Goal: Book appointment/travel/reservation

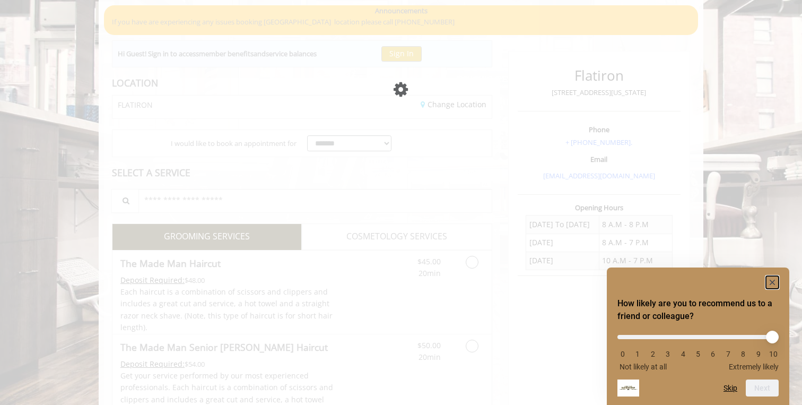
click at [773, 277] on rect "Hide survey" at bounding box center [772, 282] width 13 height 13
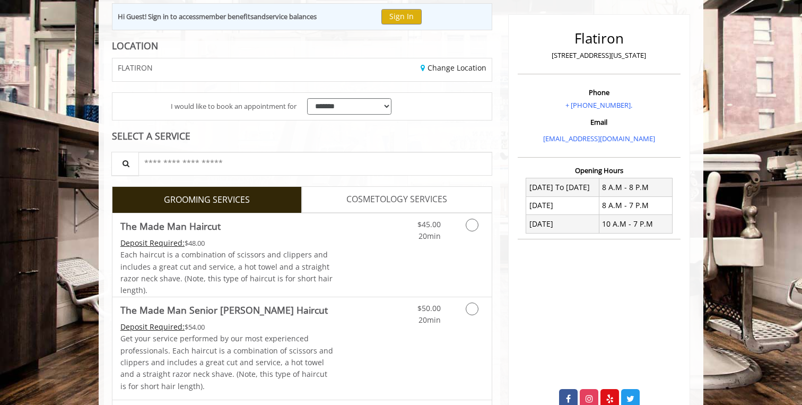
scroll to position [121, 0]
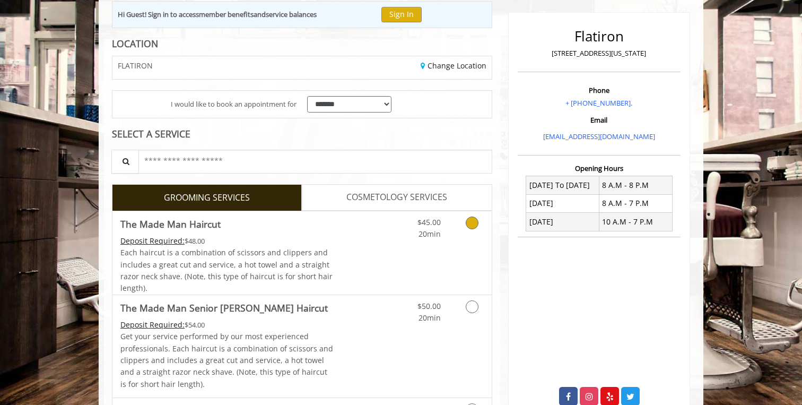
click at [324, 241] on div "Deposit Required: $48.00" at bounding box center [226, 241] width 213 height 12
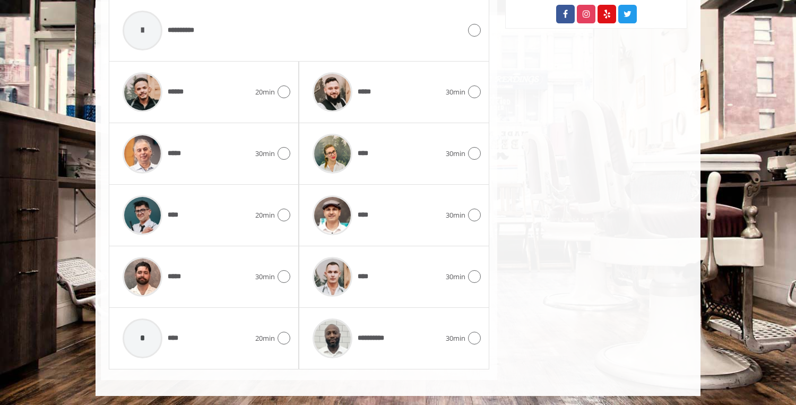
scroll to position [504, 0]
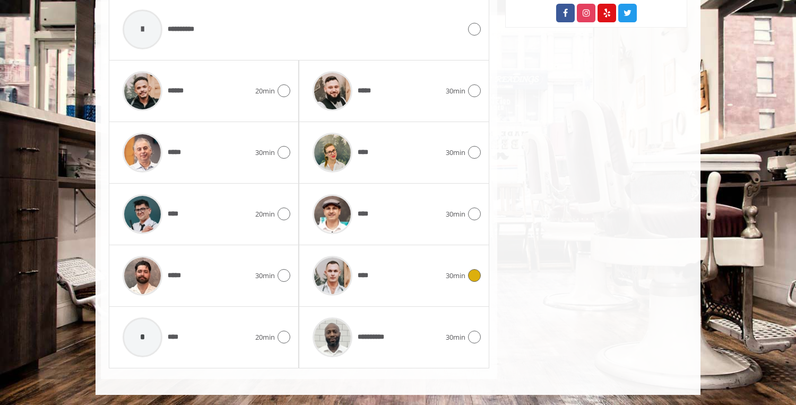
click at [458, 283] on div "**** 30min" at bounding box center [393, 275] width 173 height 50
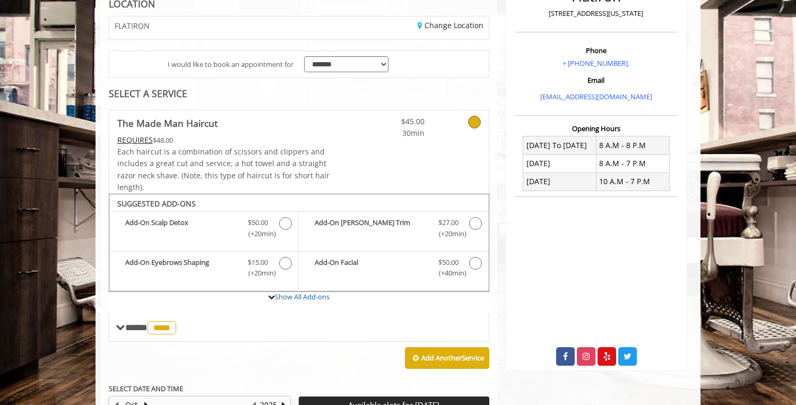
scroll to position [151, 0]
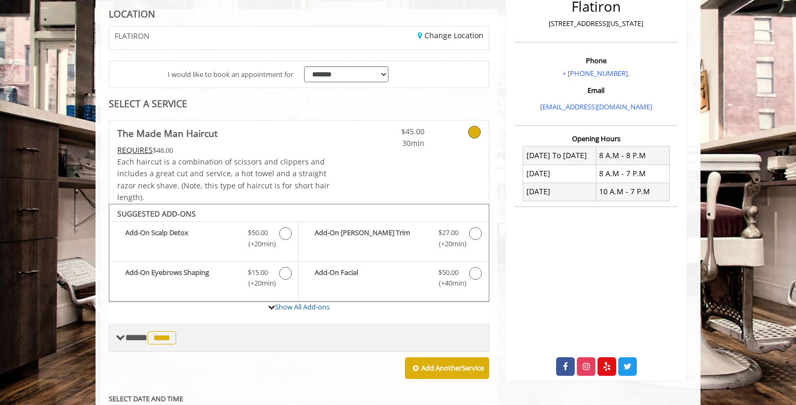
click at [169, 334] on span "****" at bounding box center [161, 337] width 29 height 13
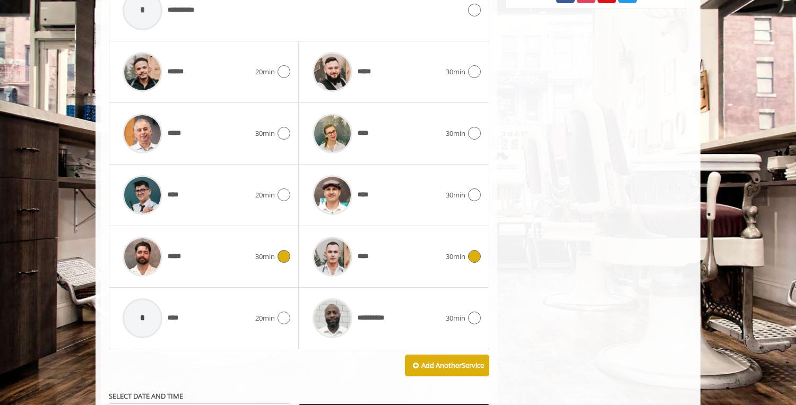
scroll to position [529, 0]
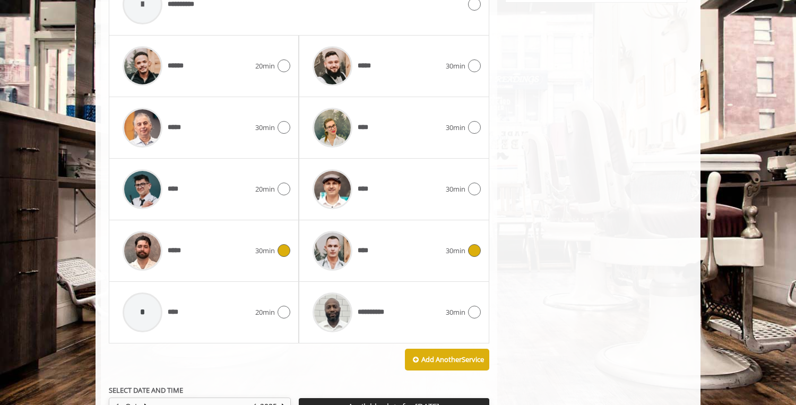
click at [154, 242] on img at bounding box center [143, 251] width 40 height 40
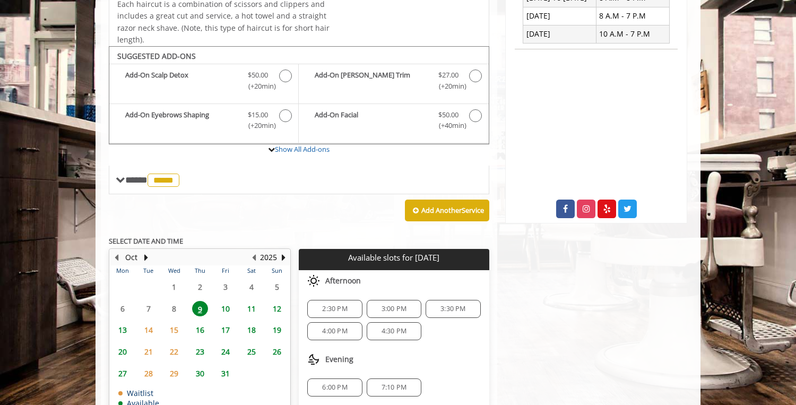
scroll to position [326, 0]
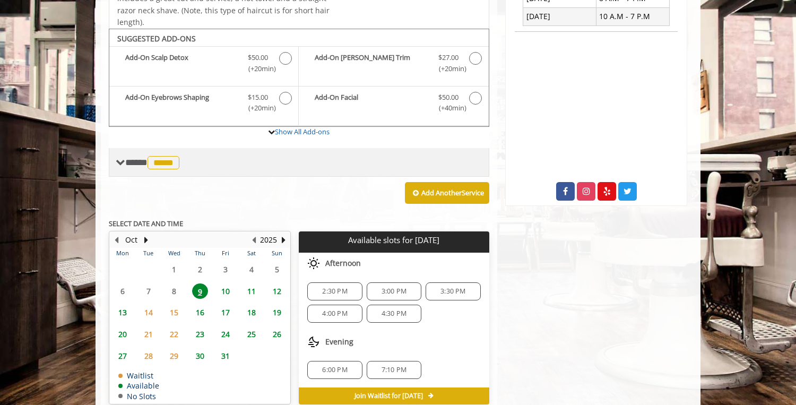
click at [177, 163] on span "*****" at bounding box center [163, 162] width 32 height 13
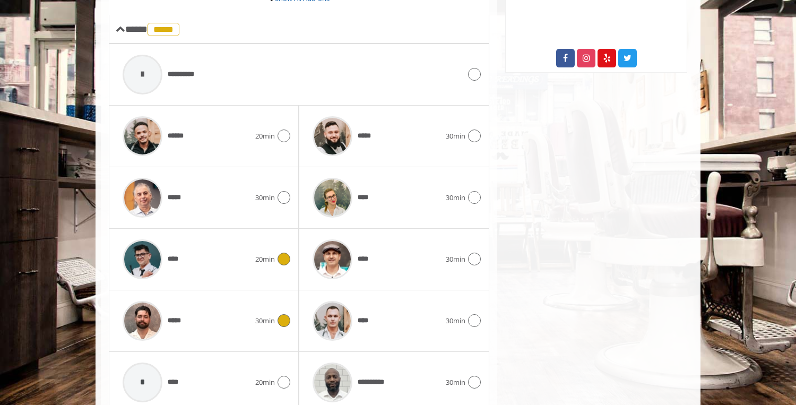
scroll to position [459, 0]
click at [182, 144] on span "******" at bounding box center [152, 135] width 70 height 50
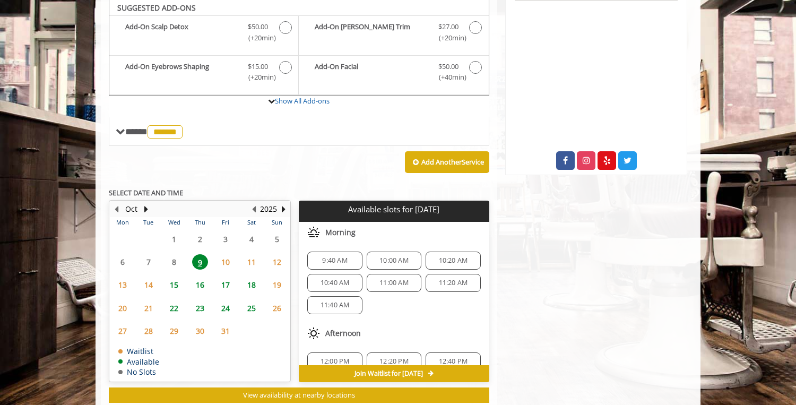
scroll to position [352, 0]
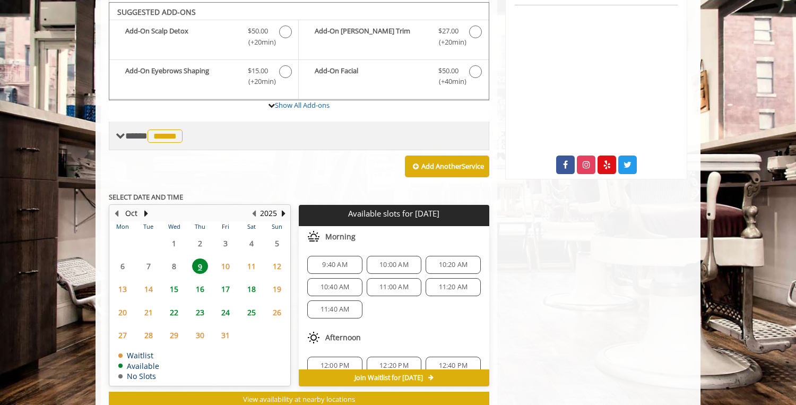
click at [170, 133] on span "******" at bounding box center [164, 135] width 35 height 13
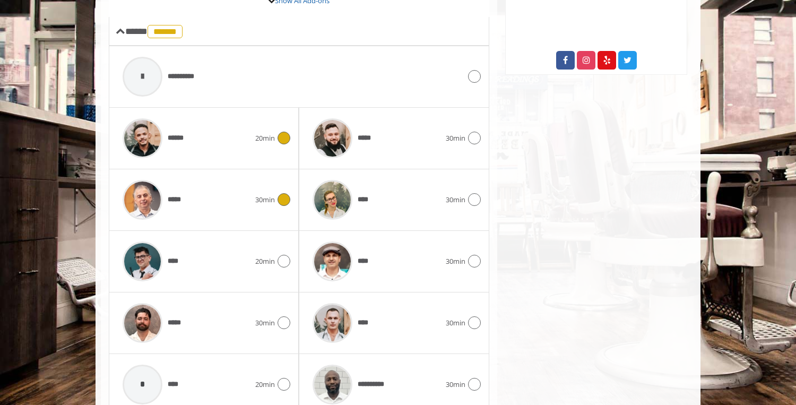
scroll to position [463, 0]
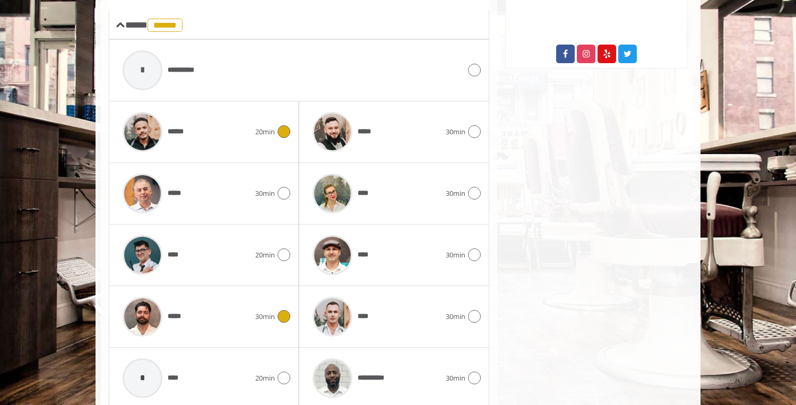
click at [207, 317] on div "*****" at bounding box center [186, 316] width 138 height 50
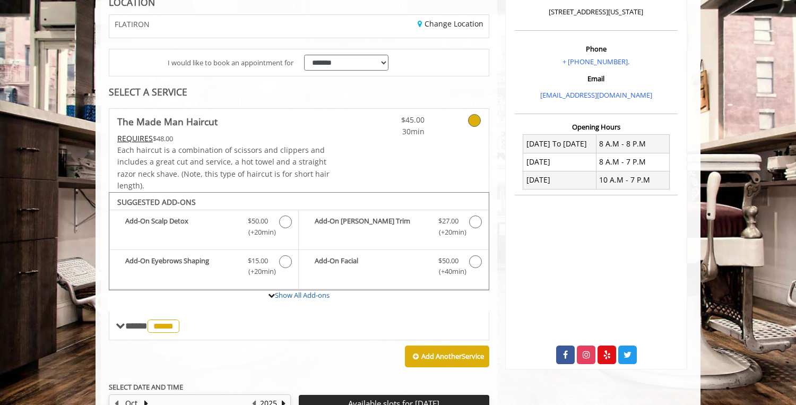
scroll to position [377, 0]
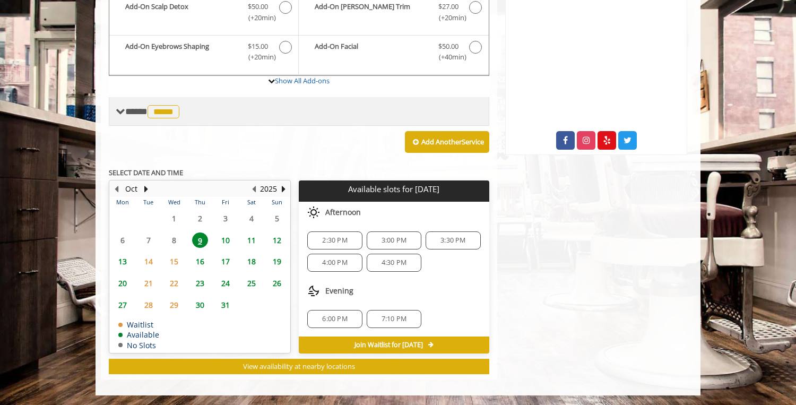
click at [170, 106] on span "*****" at bounding box center [163, 111] width 32 height 13
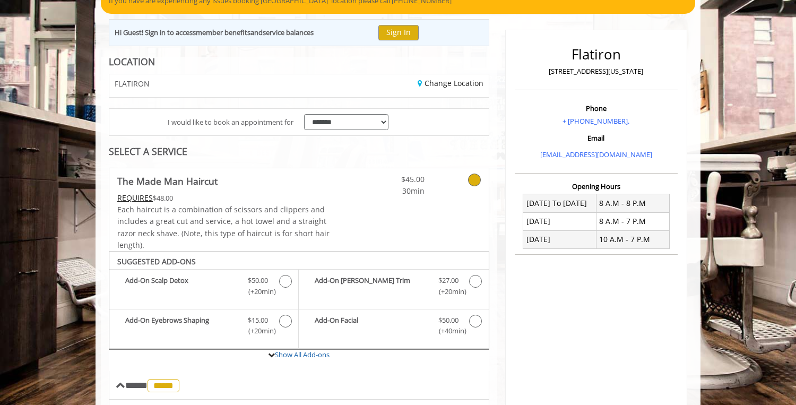
scroll to position [77, 0]
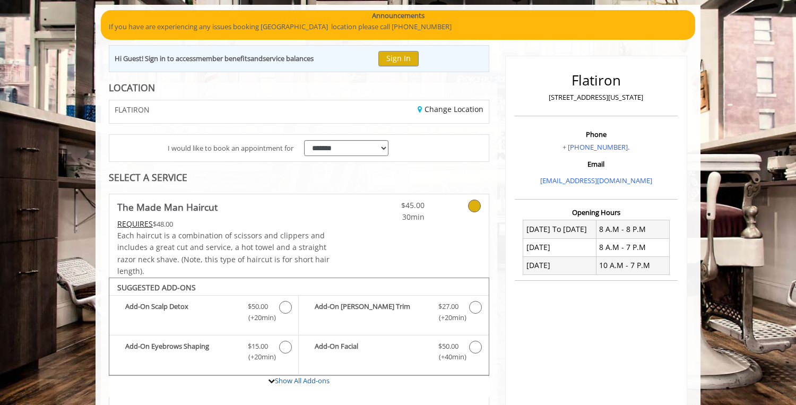
click at [450, 115] on div "Change Location" at bounding box center [397, 111] width 197 height 23
click at [448, 107] on link "Change Location" at bounding box center [450, 109] width 66 height 10
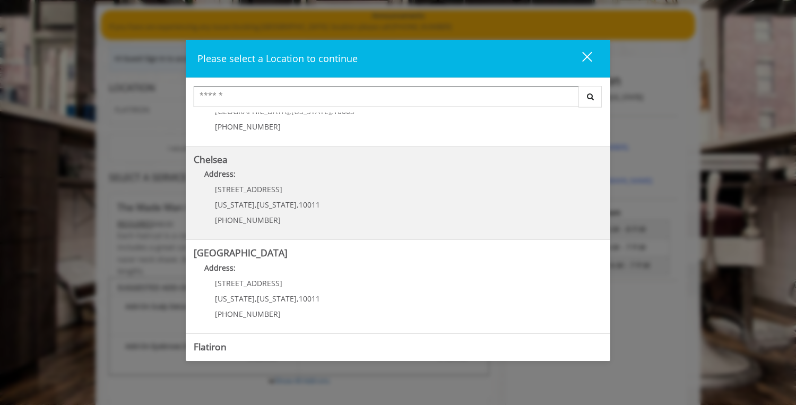
scroll to position [61, 0]
click at [332, 184] on p "Address:" at bounding box center [398, 175] width 408 height 17
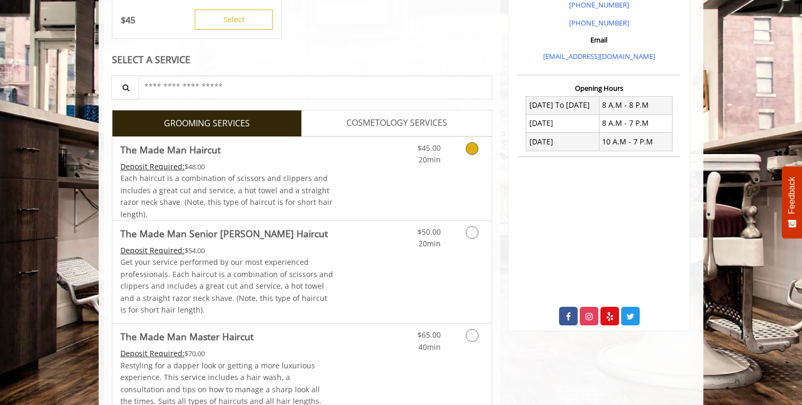
click at [378, 186] on link "Discounted Price" at bounding box center [365, 178] width 63 height 83
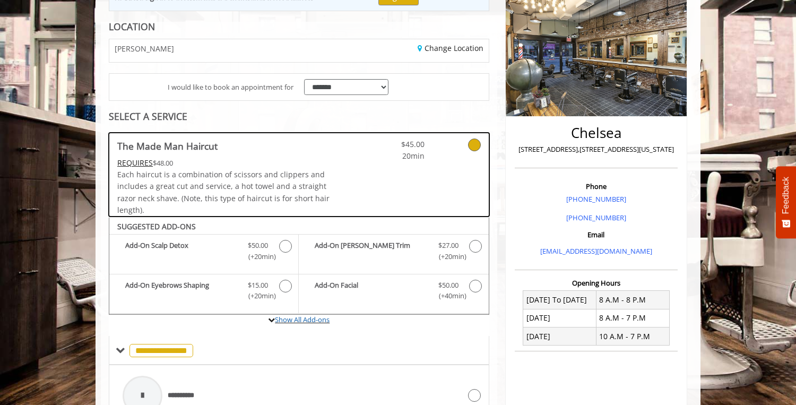
scroll to position [133, 0]
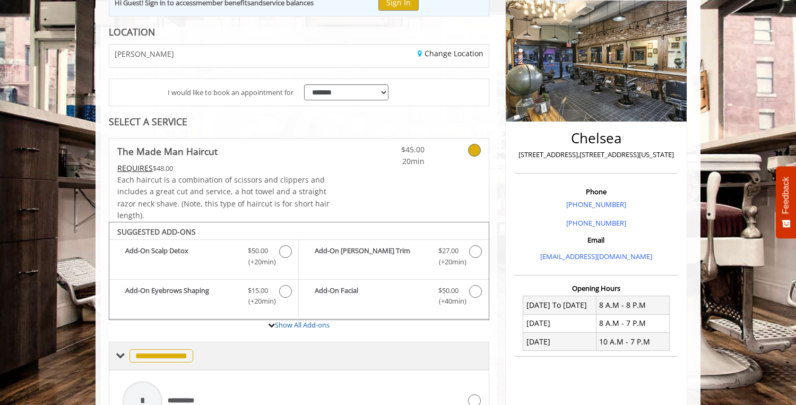
click at [189, 354] on span "**********" at bounding box center [161, 355] width 64 height 13
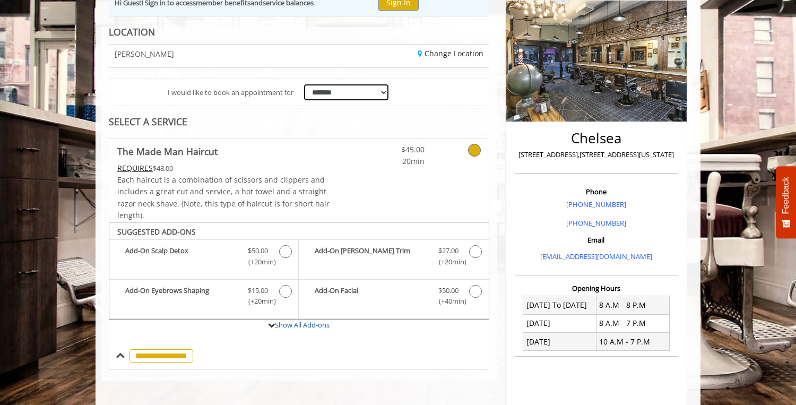
click at [328, 93] on select "**********" at bounding box center [346, 92] width 84 height 16
click at [304, 84] on select "**********" at bounding box center [346, 92] width 84 height 16
click at [432, 54] on link "Change Location" at bounding box center [450, 53] width 66 height 10
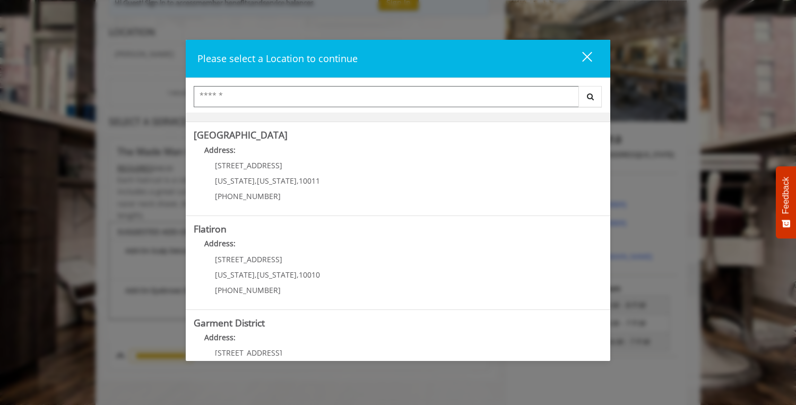
scroll to position [179, 0]
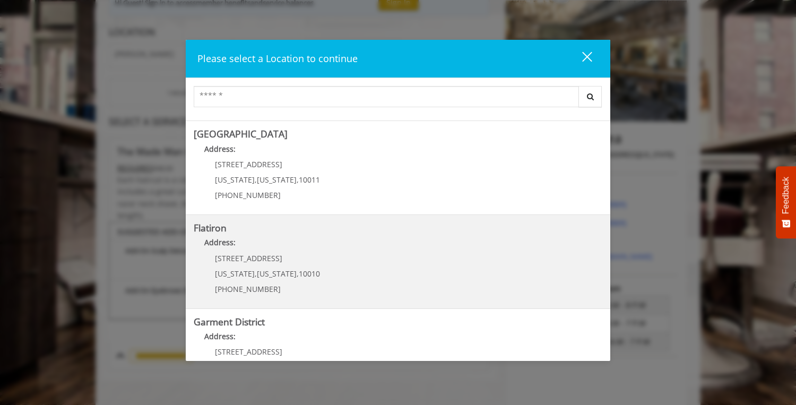
click at [250, 257] on span "[STREET_ADDRESS]" at bounding box center [248, 258] width 67 height 10
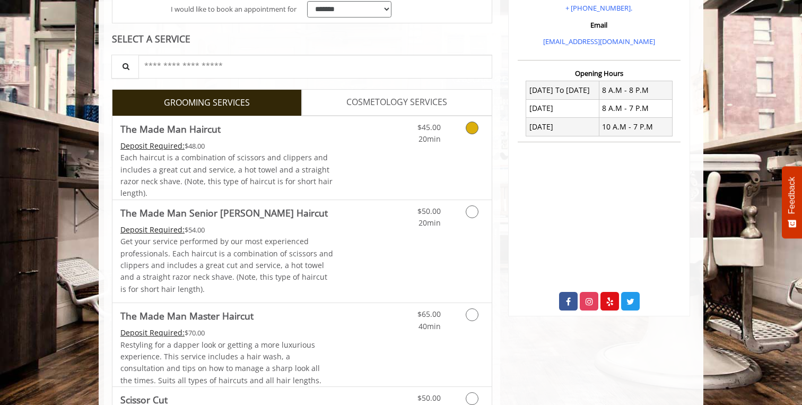
click at [256, 153] on span "Each haircut is a combination of scissors and clippers and includes a great cut…" at bounding box center [226, 175] width 212 height 46
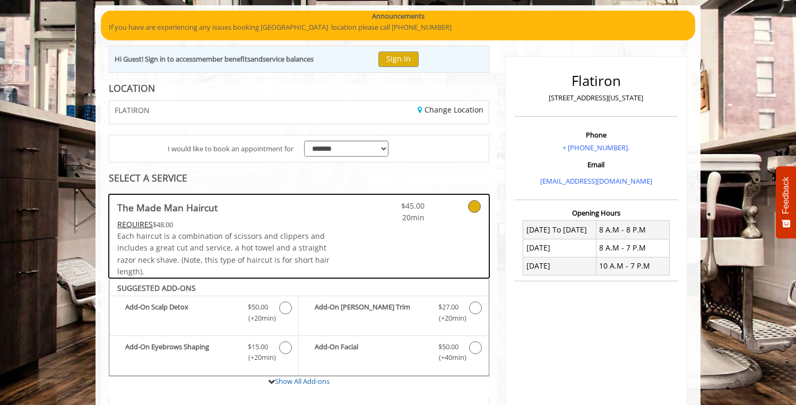
scroll to position [70, 0]
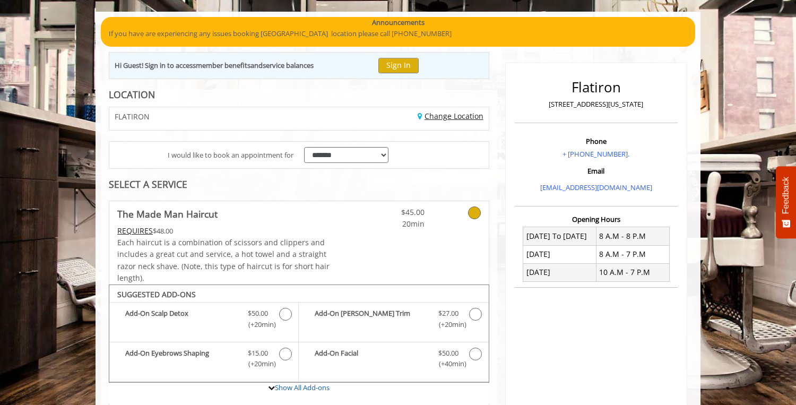
click at [446, 114] on link "Change Location" at bounding box center [450, 116] width 66 height 10
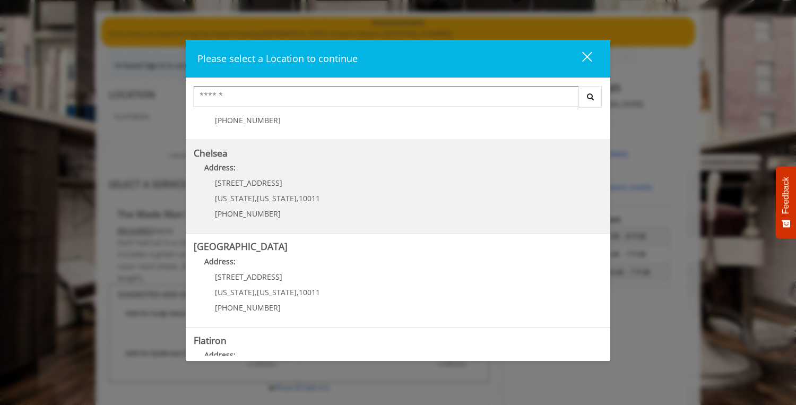
scroll to position [72, 0]
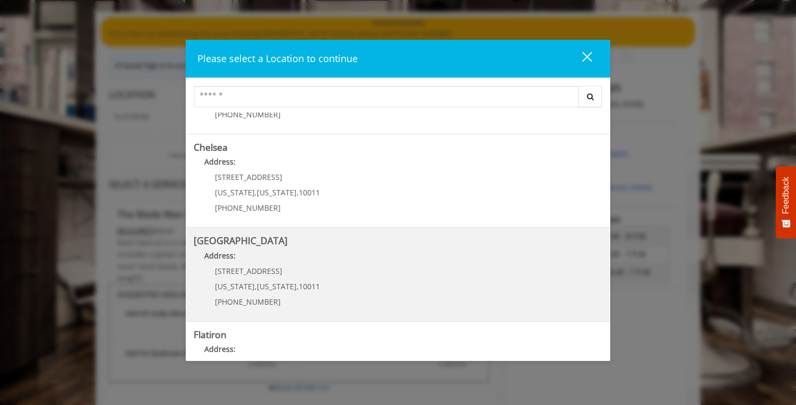
click at [252, 279] on div "267 W 15th St New York , New York , 10011 (646) 850-0041" at bounding box center [260, 290] width 132 height 46
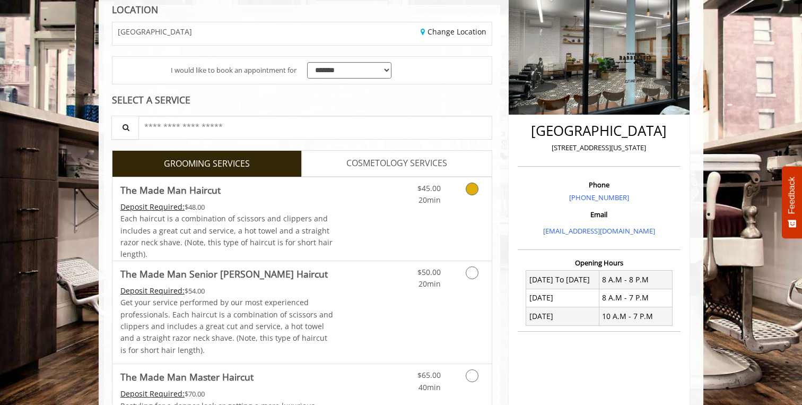
click at [236, 224] on div "Each haircut is a combination of scissors and clippers and includes a great cut…" at bounding box center [226, 237] width 213 height 48
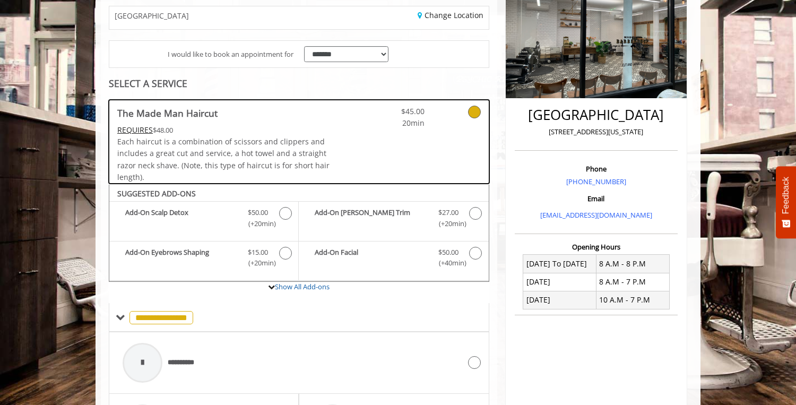
scroll to position [145, 0]
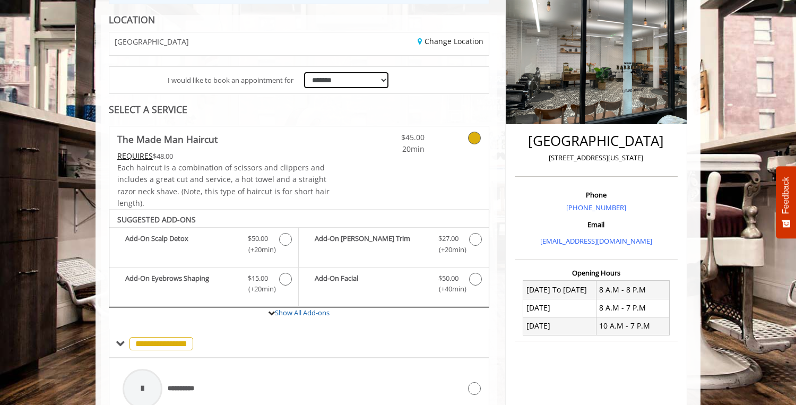
click at [338, 84] on select "**********" at bounding box center [346, 80] width 84 height 16
click at [304, 72] on select "**********" at bounding box center [346, 80] width 84 height 16
click at [464, 36] on div "Change Location" at bounding box center [397, 43] width 197 height 23
click at [460, 39] on link "Change Location" at bounding box center [450, 41] width 66 height 10
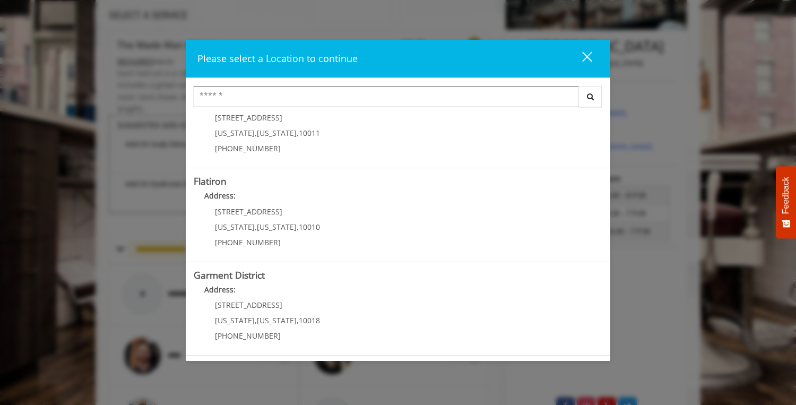
scroll to position [248, 0]
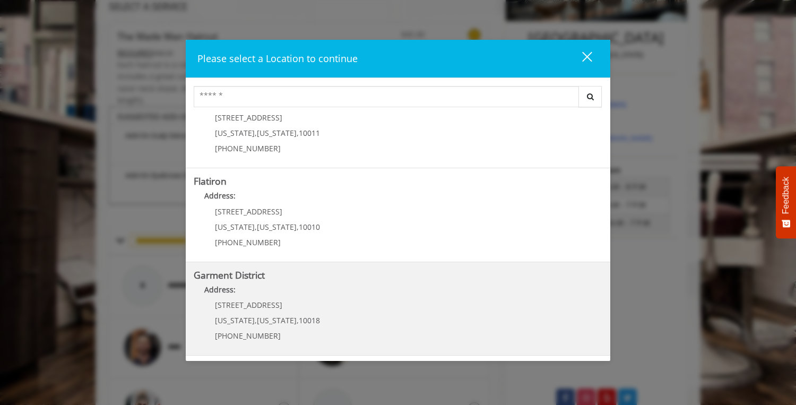
click at [257, 319] on span "[US_STATE]" at bounding box center [277, 320] width 40 height 10
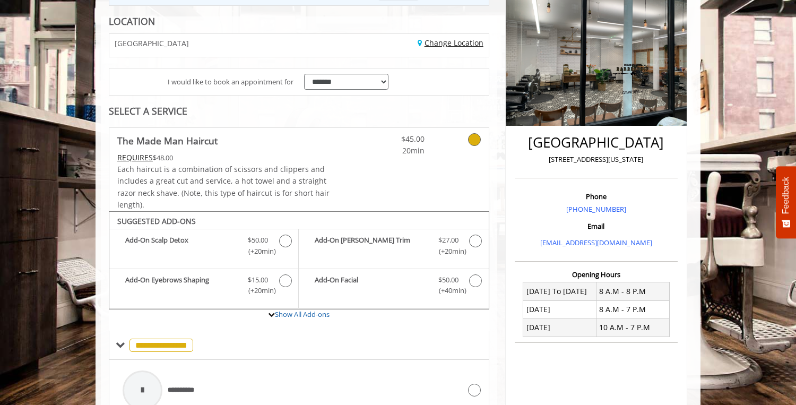
scroll to position [150, 0]
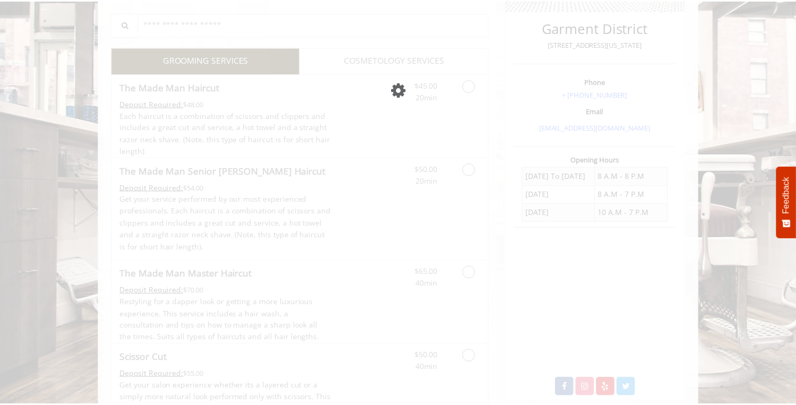
scroll to position [282, 0]
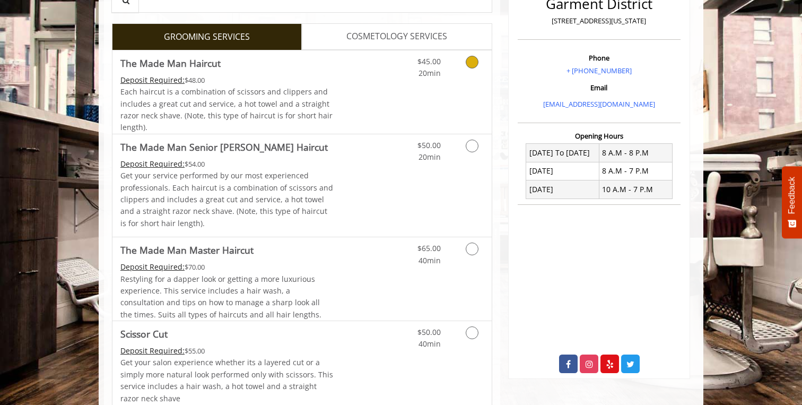
click at [215, 83] on div "Deposit Required: $48.00" at bounding box center [226, 80] width 213 height 12
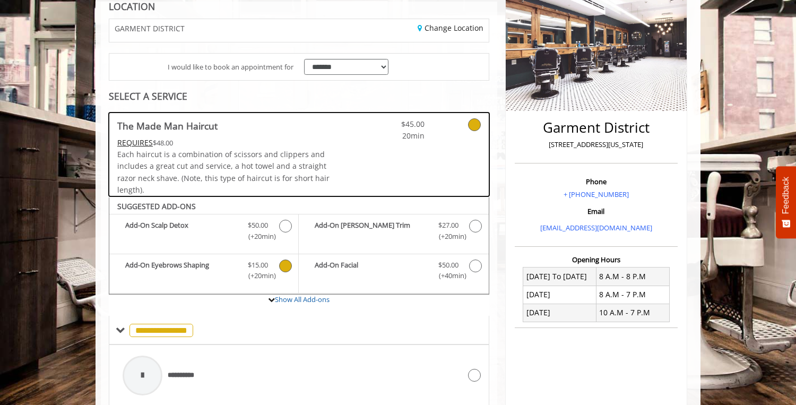
scroll to position [129, 0]
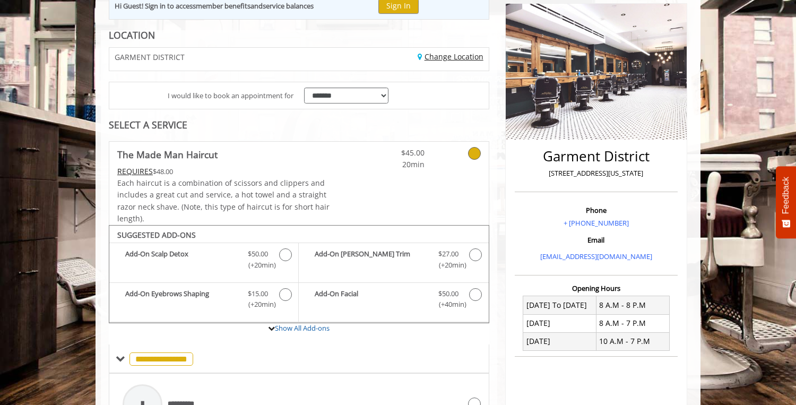
click at [441, 60] on link "Change Location" at bounding box center [450, 56] width 66 height 10
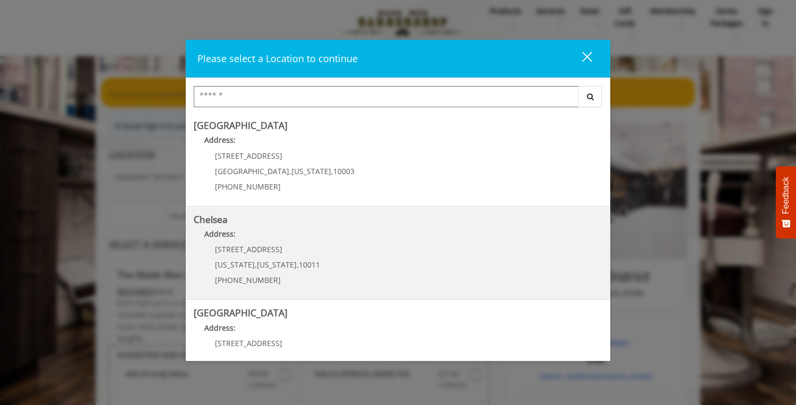
scroll to position [0, 0]
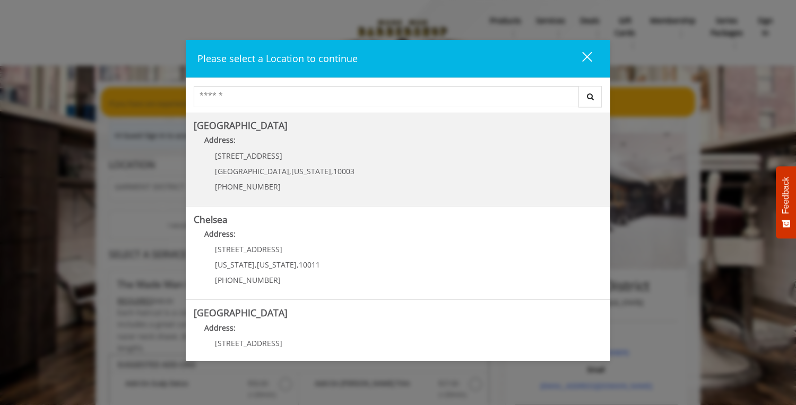
click at [255, 160] on div "60 E 8th St Manhattan , New York , 10003 (212) 598-1840" at bounding box center [277, 175] width 166 height 46
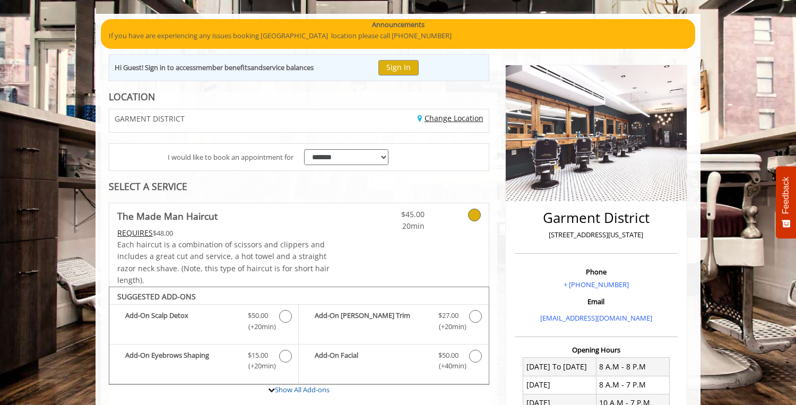
scroll to position [97, 0]
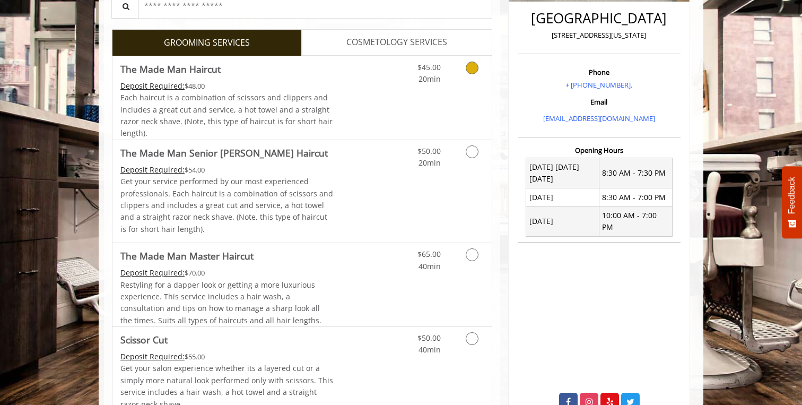
click at [223, 120] on span "Each haircut is a combination of scissors and clippers and includes a great cut…" at bounding box center [226, 115] width 212 height 46
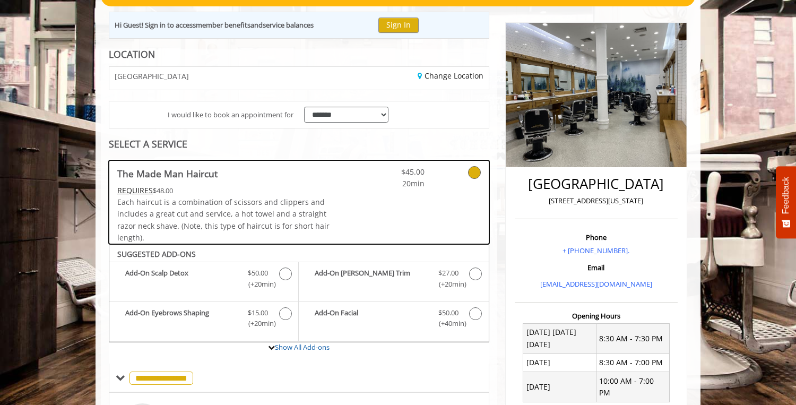
scroll to position [106, 0]
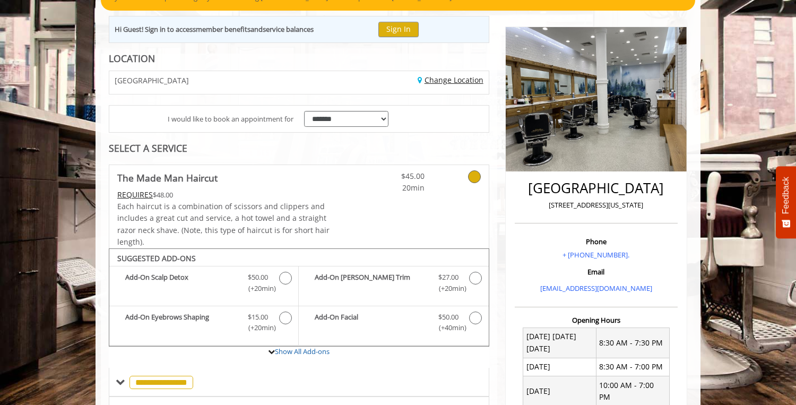
click at [443, 78] on link "Change Location" at bounding box center [450, 80] width 66 height 10
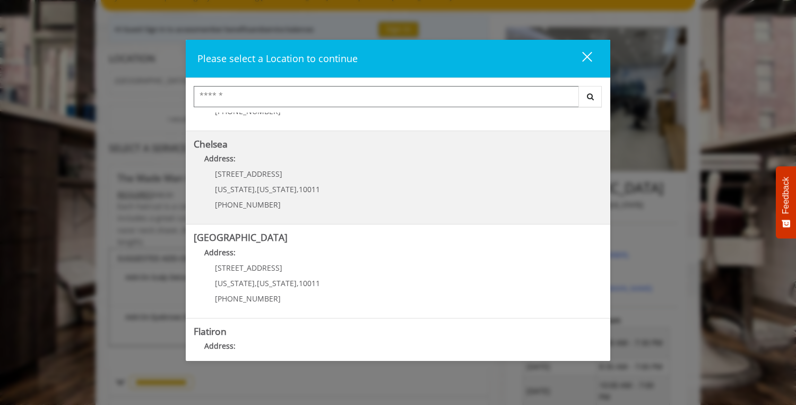
scroll to position [77, 0]
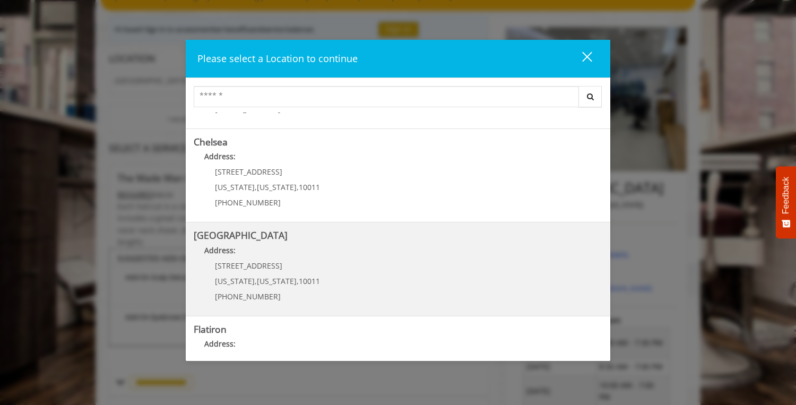
click at [334, 245] on Street "Address:" at bounding box center [398, 253] width 408 height 17
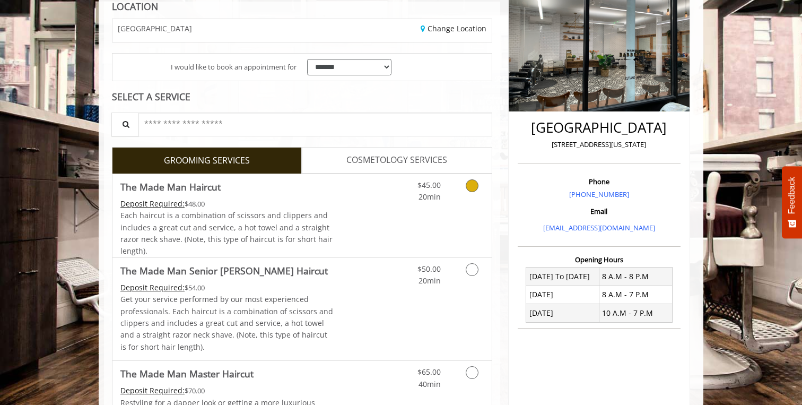
click at [338, 220] on link "Discounted Price" at bounding box center [365, 215] width 63 height 83
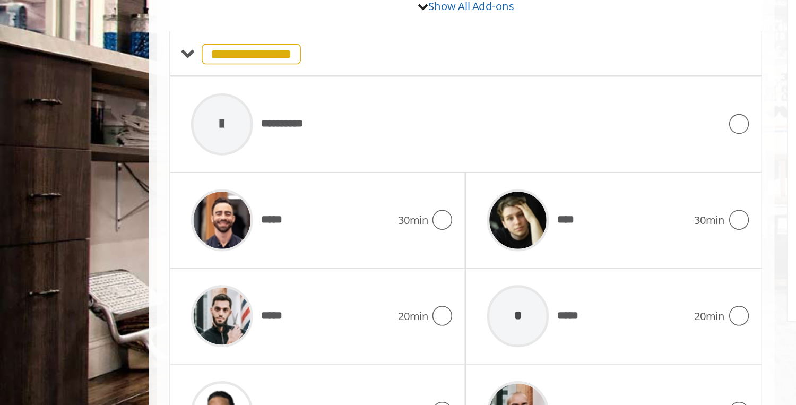
scroll to position [369, 0]
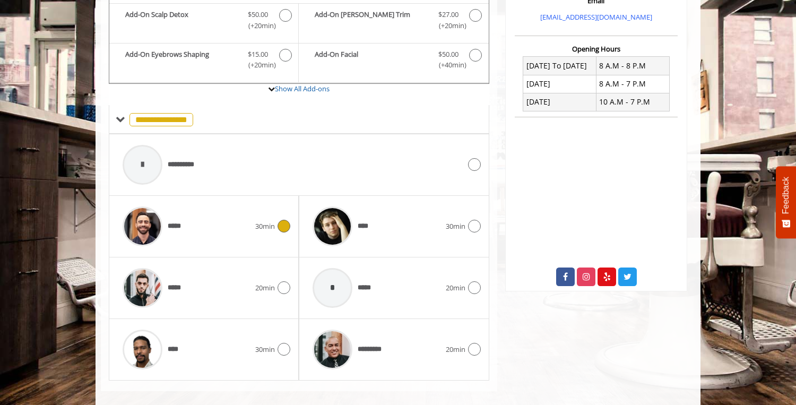
click at [247, 220] on div "*****" at bounding box center [186, 226] width 138 height 50
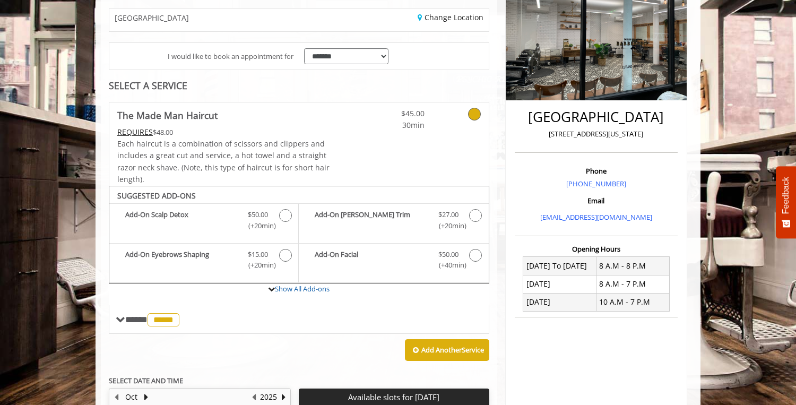
scroll to position [0, 0]
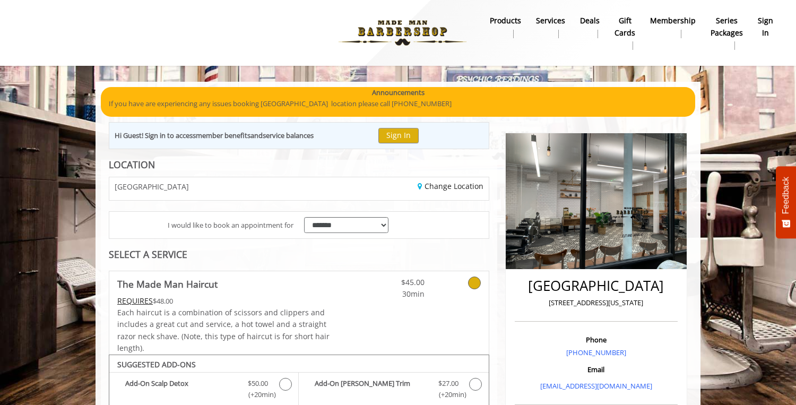
drag, startPoint x: 648, startPoint y: 304, endPoint x: 551, endPoint y: 303, distance: 97.6
click at [551, 303] on p "267 W 15th Street, New York" at bounding box center [596, 302] width 158 height 11
copy p "267 W 15th Street, New York"
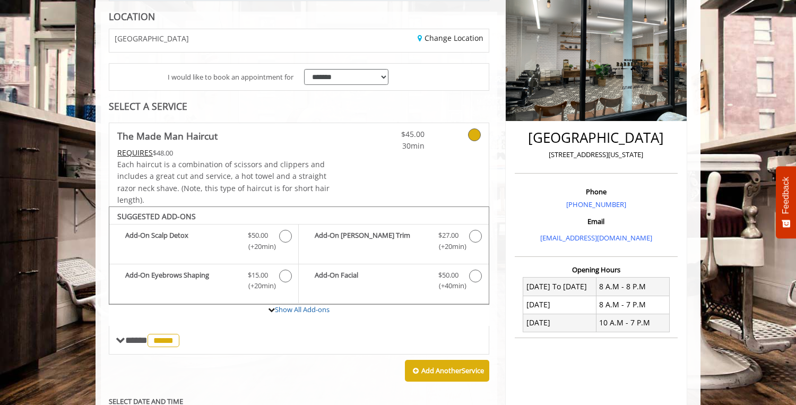
scroll to position [146, 0]
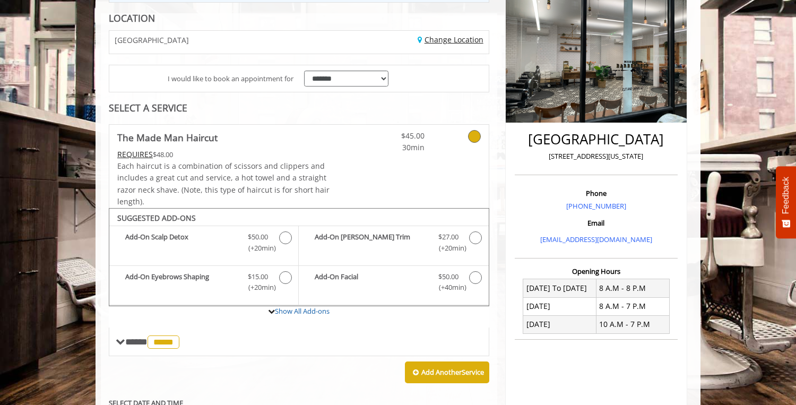
click at [447, 39] on link "Change Location" at bounding box center [450, 39] width 66 height 10
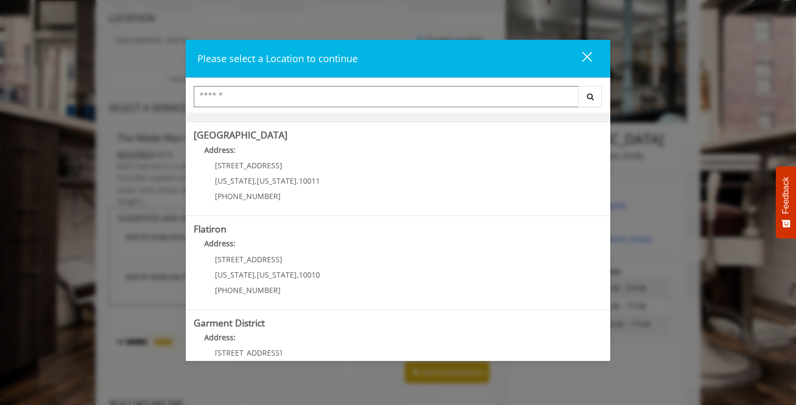
scroll to position [211, 0]
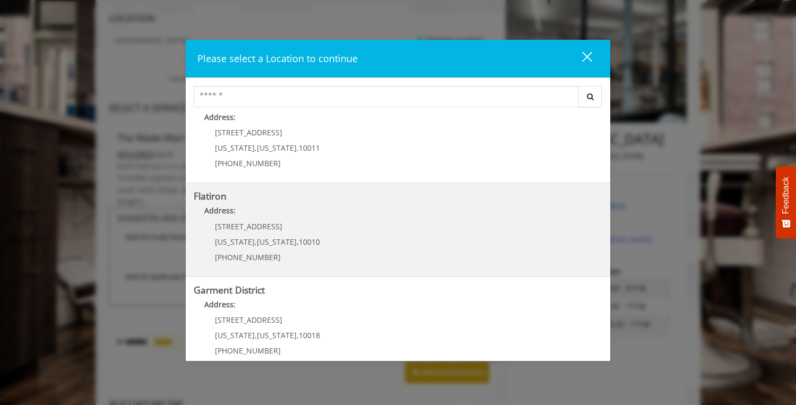
click at [302, 242] on span "10010" at bounding box center [309, 242] width 21 height 10
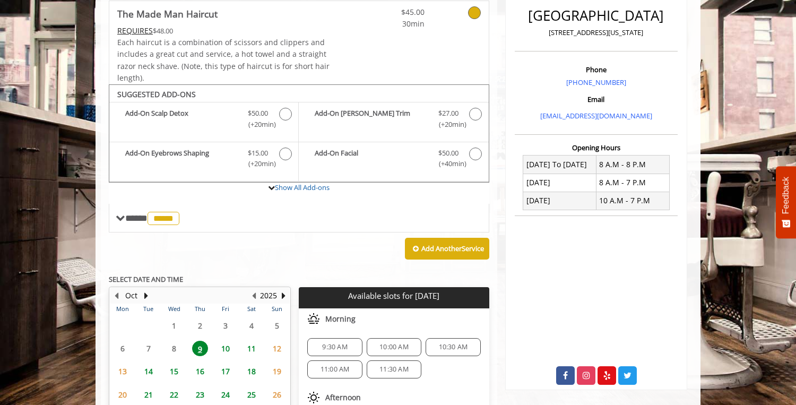
scroll to position [315, 0]
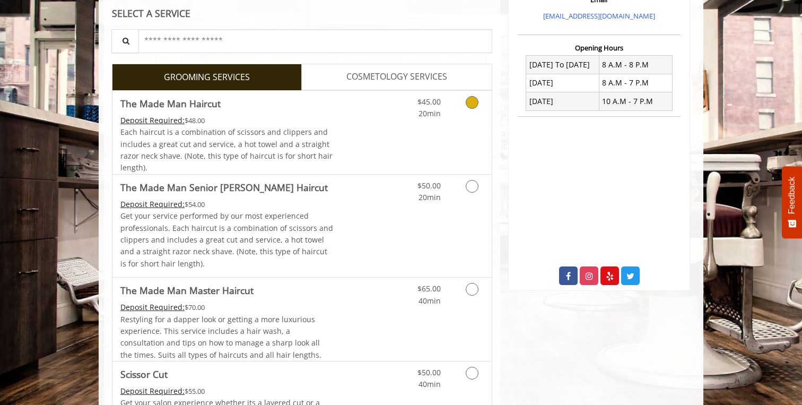
click at [325, 138] on div "Each haircut is a combination of scissors and clippers and includes a great cut…" at bounding box center [226, 150] width 213 height 48
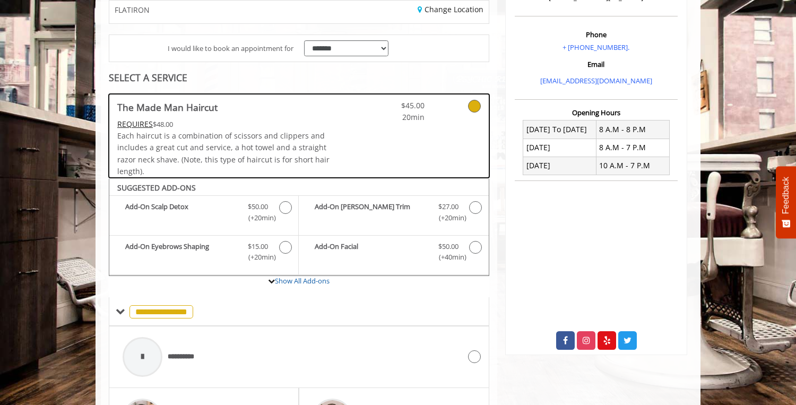
scroll to position [64, 0]
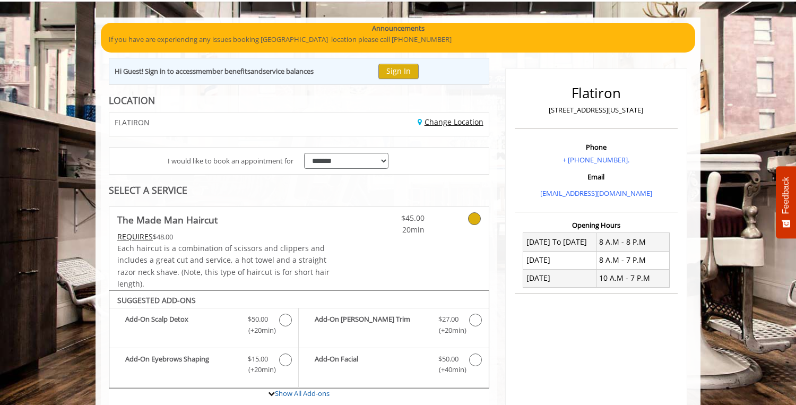
click at [440, 125] on link "Change Location" at bounding box center [450, 122] width 66 height 10
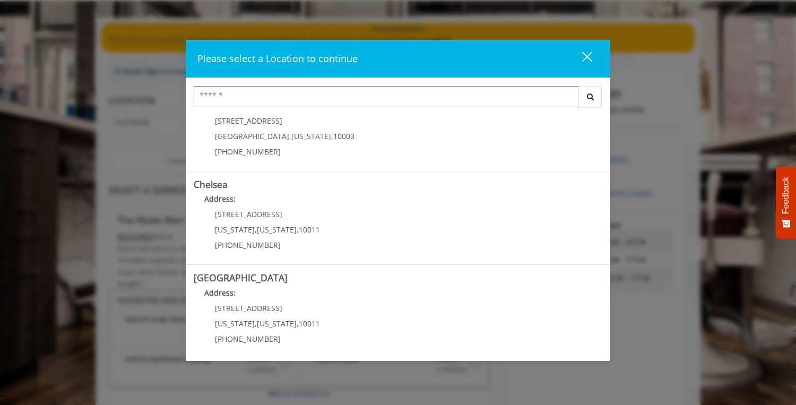
scroll to position [29, 0]
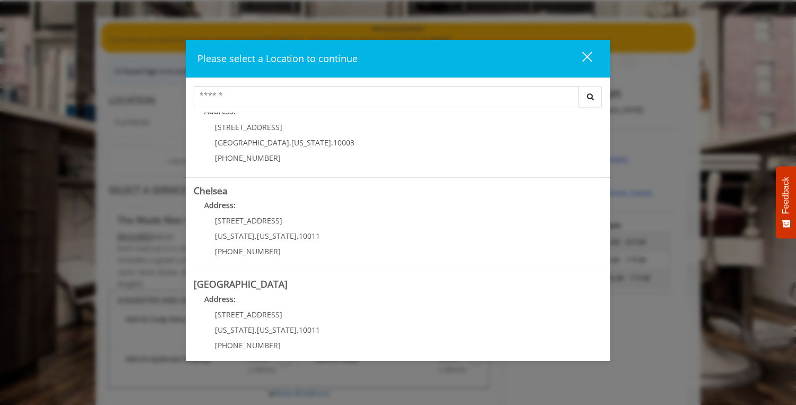
click at [320, 236] on link "Chelsea Address: 169/170 W 23rd St New York , New York , 10011 (917) 639-3902" at bounding box center [398, 224] width 408 height 77
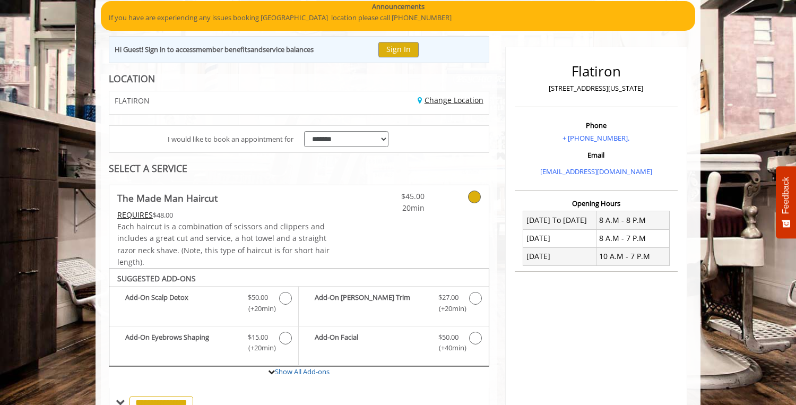
scroll to position [115, 0]
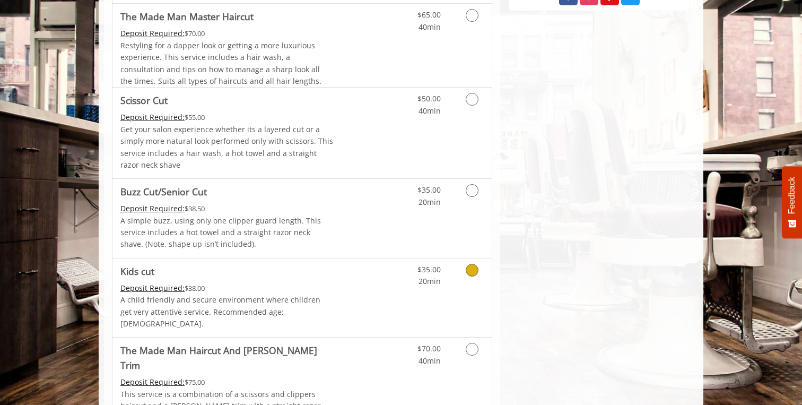
scroll to position [442, 0]
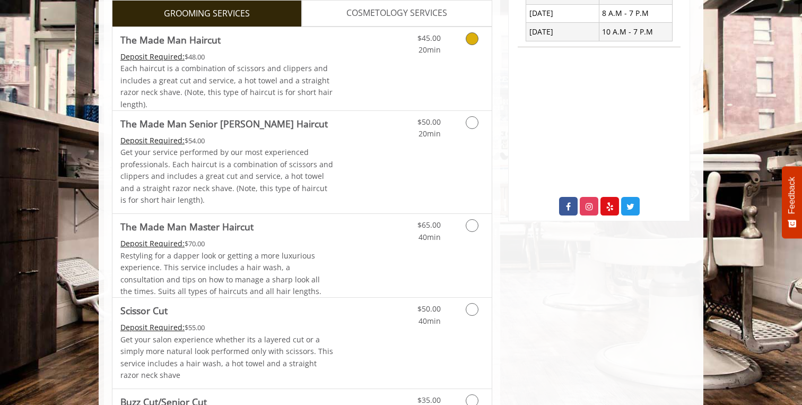
click at [315, 66] on span "Each haircut is a combination of scissors and clippers and includes a great cut…" at bounding box center [226, 86] width 212 height 46
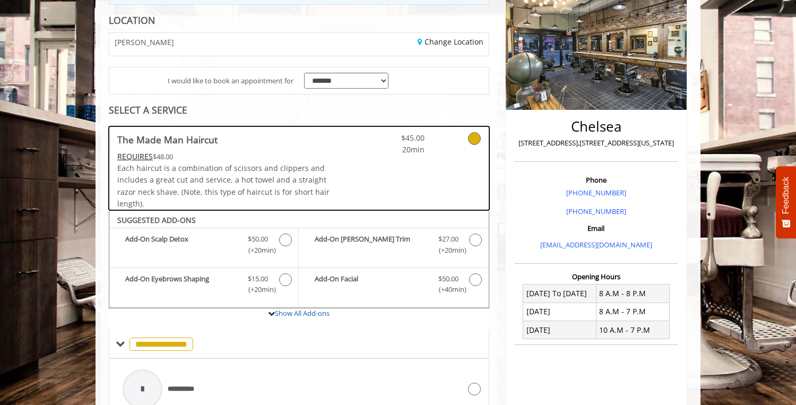
scroll to position [149, 0]
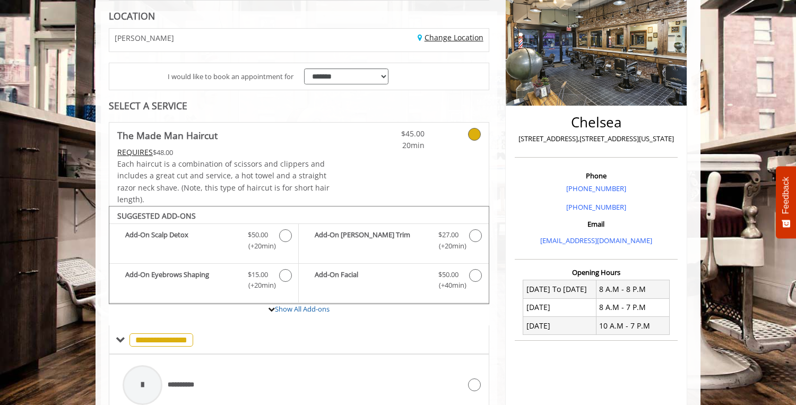
click at [451, 37] on link "Change Location" at bounding box center [450, 37] width 66 height 10
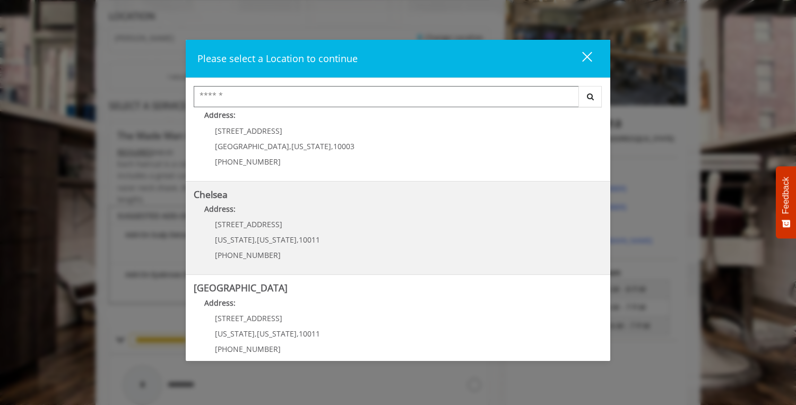
scroll to position [28, 0]
click at [363, 245] on link "Chelsea Address: [STREET_ADDRESS][US_STATE][US_STATE] (917) 639-3902" at bounding box center [398, 224] width 408 height 77
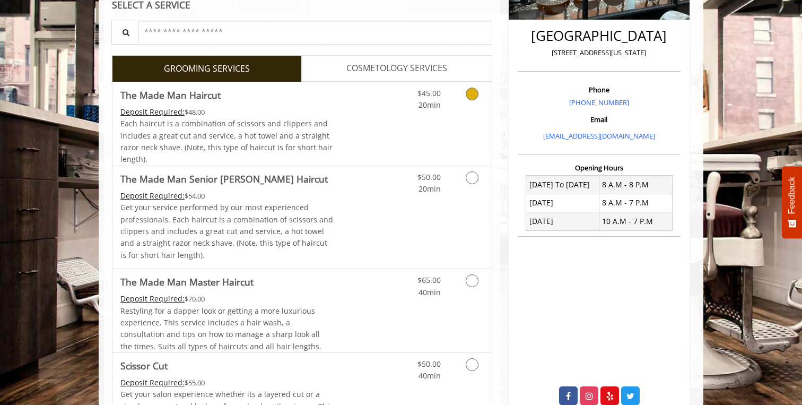
click at [332, 151] on div "Each haircut is a combination of scissors and clippers and includes a great cut…" at bounding box center [226, 142] width 213 height 48
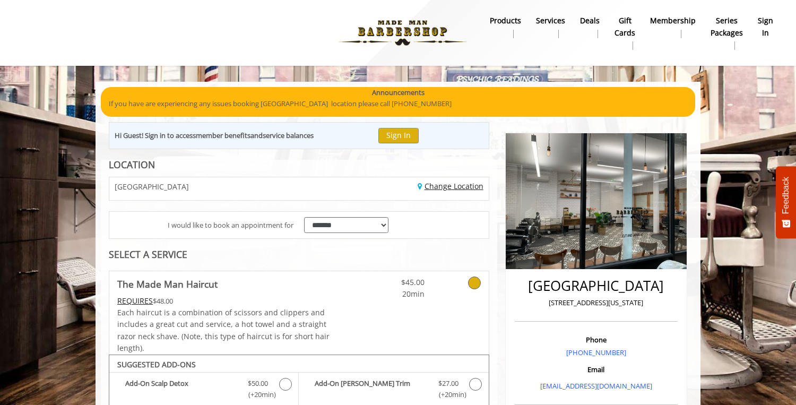
click at [442, 189] on link "Change Location" at bounding box center [450, 186] width 66 height 10
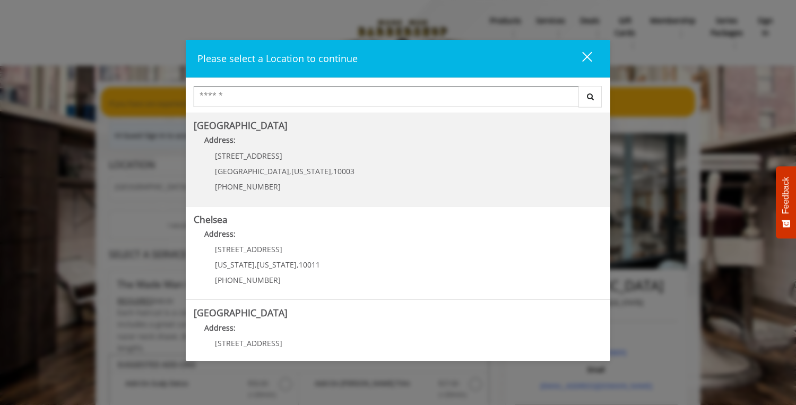
type input "*"
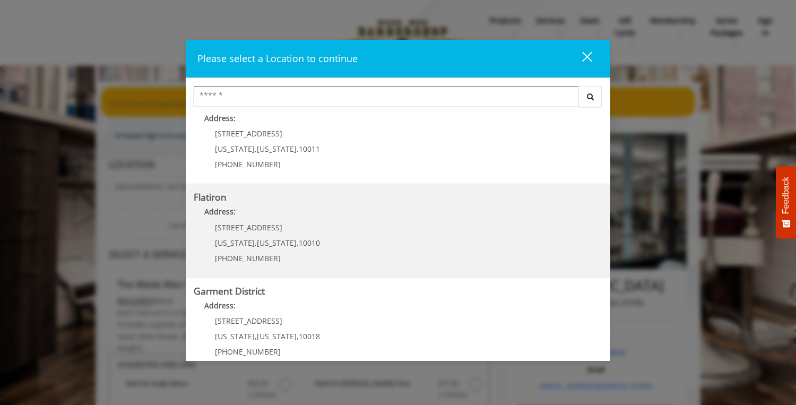
scroll to position [225, 0]
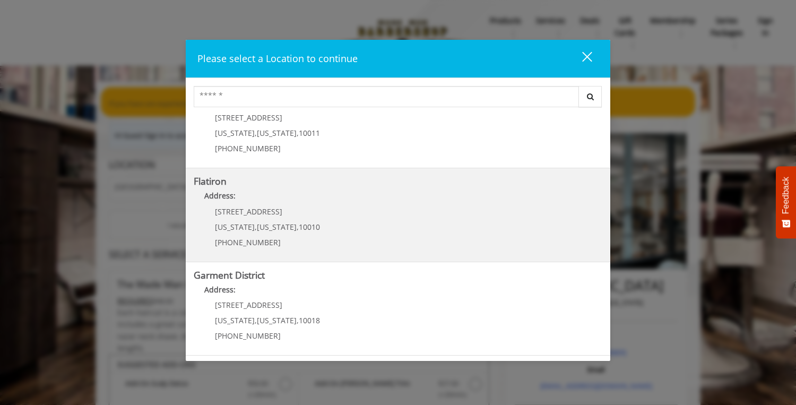
click at [292, 291] on District "Address:" at bounding box center [398, 292] width 408 height 17
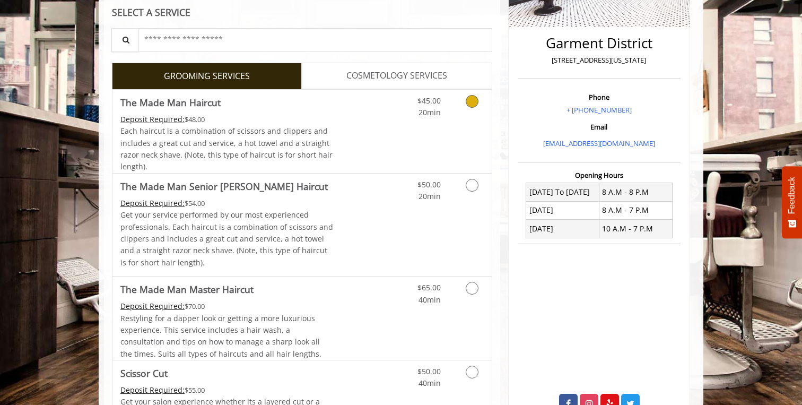
click at [280, 141] on span "Each haircut is a combination of scissors and clippers and includes a great cut…" at bounding box center [226, 149] width 212 height 46
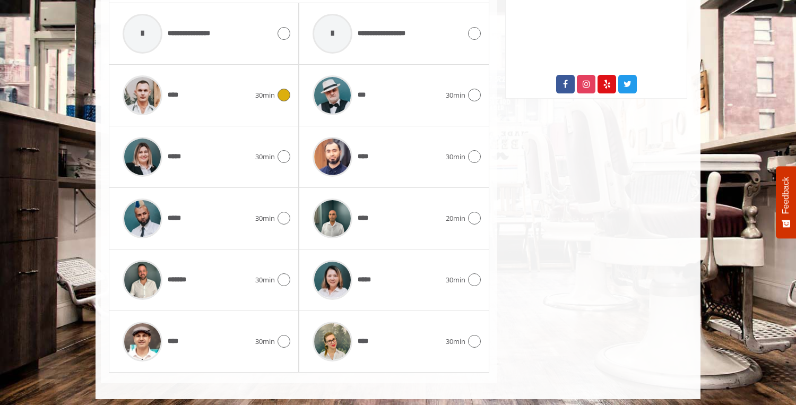
scroll to position [565, 0]
